Goal: Information Seeking & Learning: Find specific fact

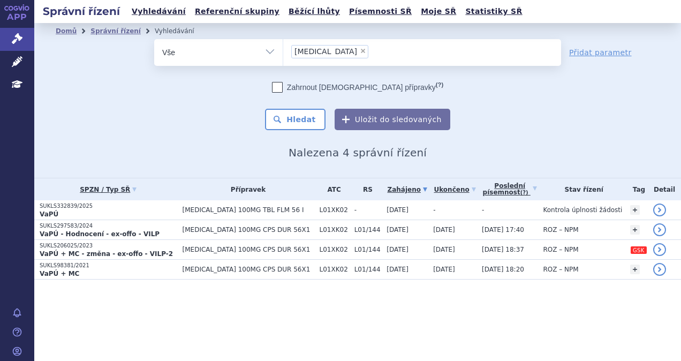
click at [322, 52] on li "× [MEDICAL_DATA]" at bounding box center [329, 51] width 77 height 13
click at [283, 52] on select "[MEDICAL_DATA]" at bounding box center [283, 52] width 1 height 27
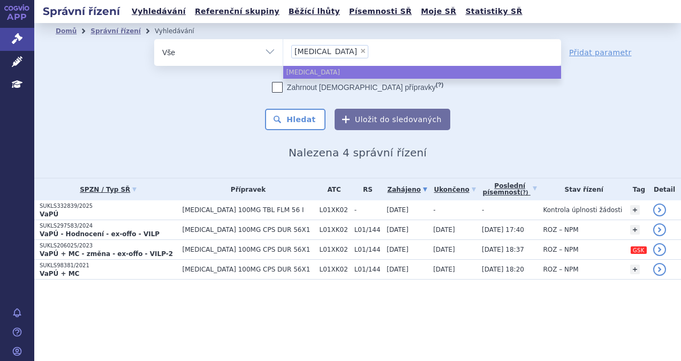
click at [360, 51] on span "×" at bounding box center [363, 51] width 6 height 6
click at [283, 51] on select "[MEDICAL_DATA]" at bounding box center [283, 52] width 1 height 27
select select
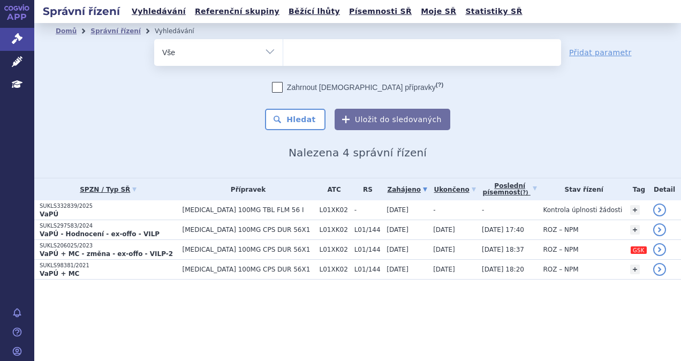
click at [319, 51] on ul at bounding box center [422, 50] width 278 height 22
click at [283, 51] on select "[MEDICAL_DATA]" at bounding box center [283, 52] width 1 height 27
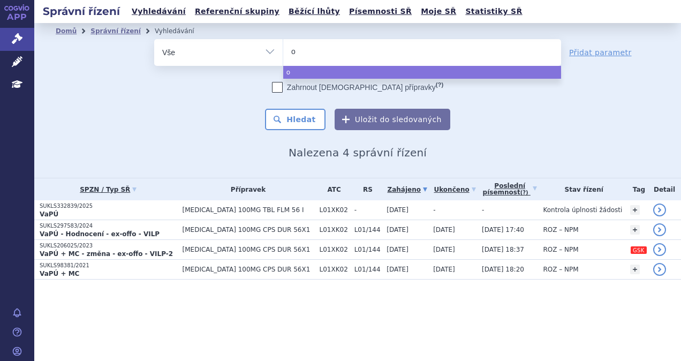
type input "ot"
type input "ote"
type input "otez"
type input "otezl"
type input "[MEDICAL_DATA]"
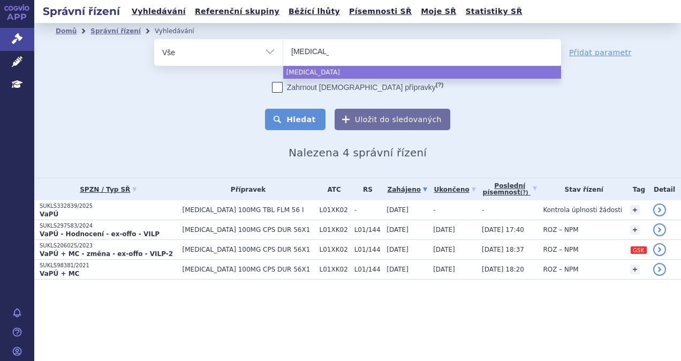
select select "[MEDICAL_DATA]"
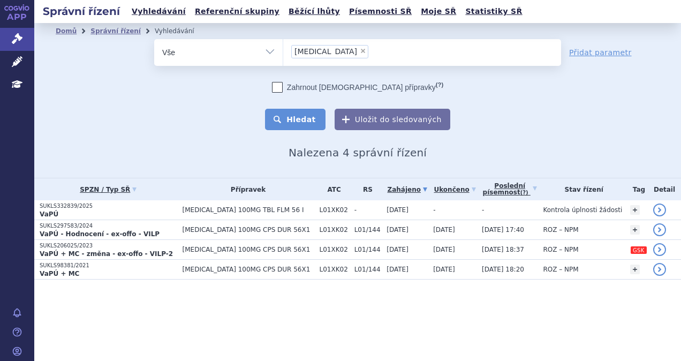
click at [291, 121] on button "Hledat" at bounding box center [295, 119] width 61 height 21
